Goal: Browse casually: Explore the website without a specific task or goal

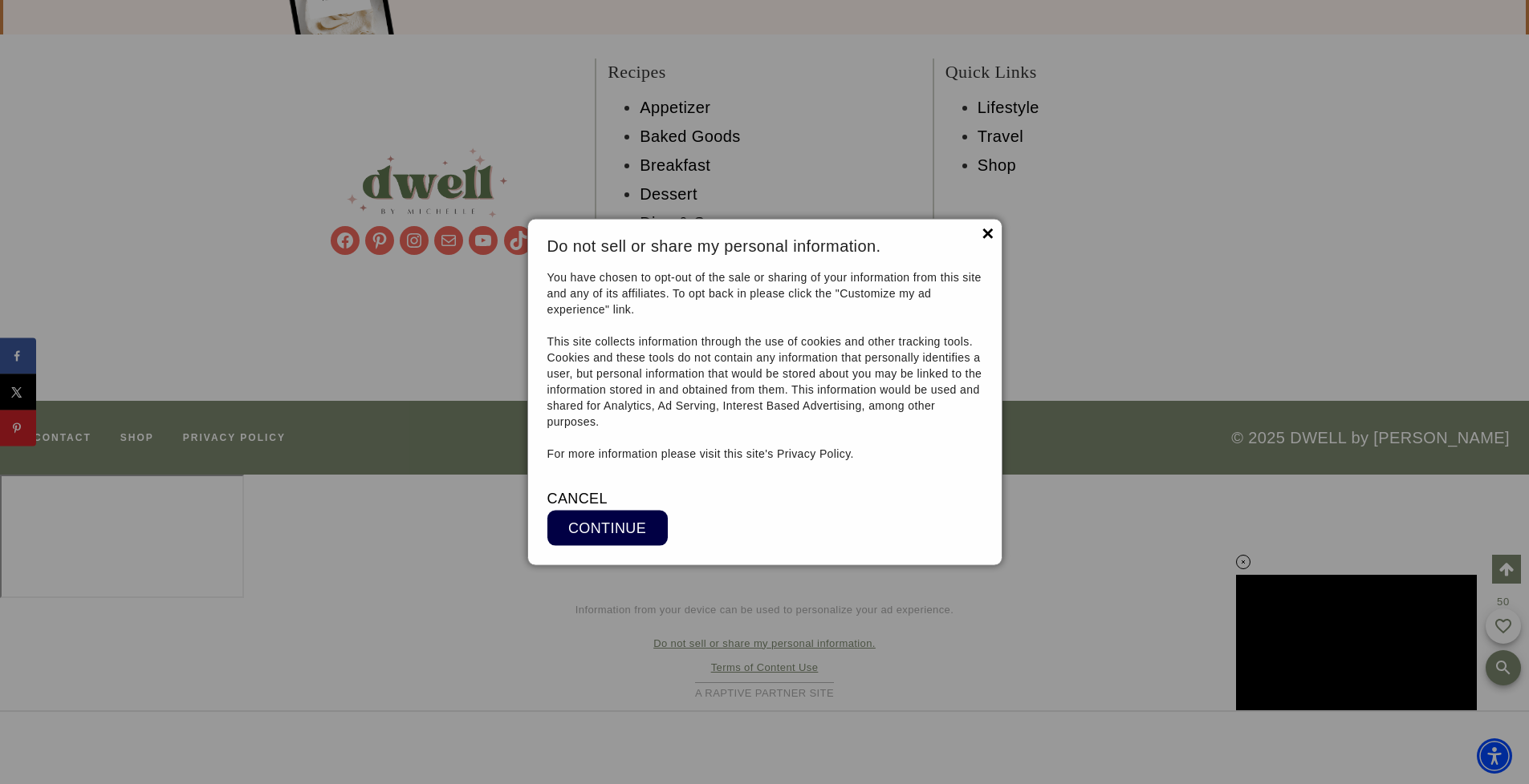
scroll to position [18225, 0]
